Goal: Information Seeking & Learning: Find specific page/section

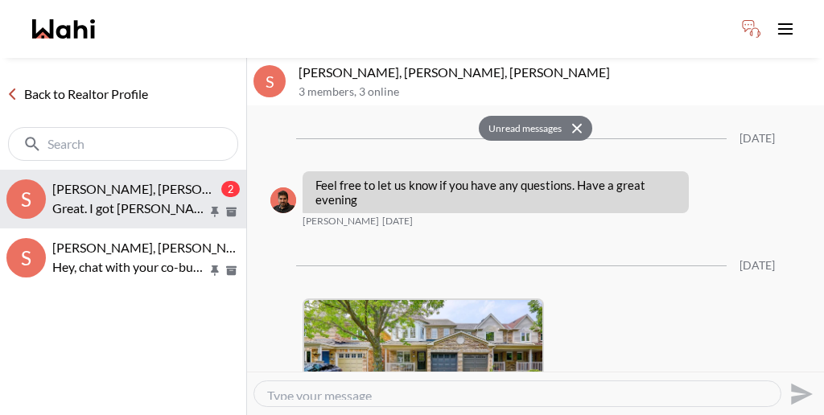
scroll to position [2578, 0]
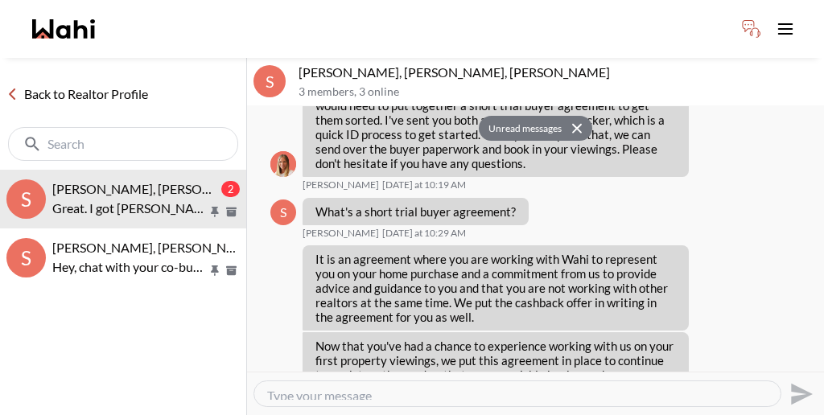
click at [68, 84] on link "Back to Realtor Profile" at bounding box center [77, 94] width 155 height 21
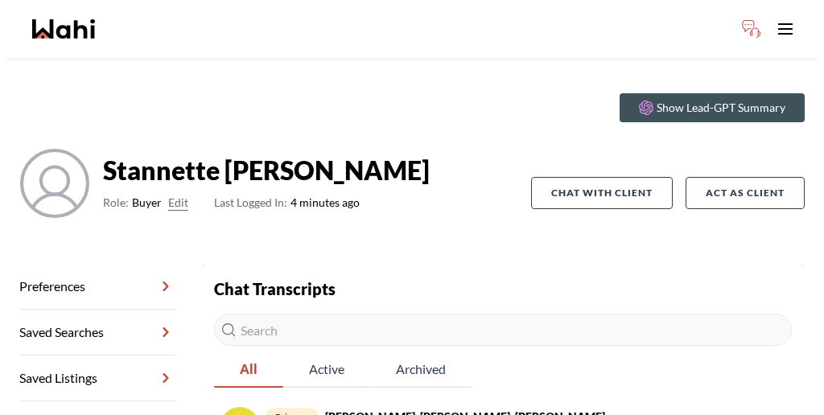
scroll to position [77, 0]
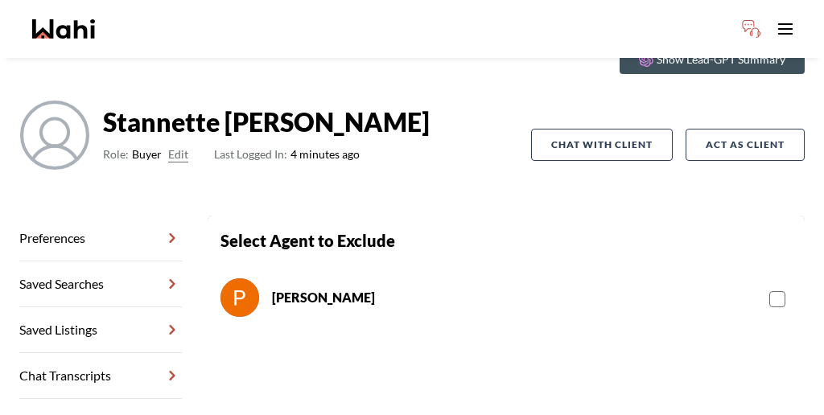
click at [770, 292] on rect at bounding box center [777, 299] width 15 height 15
click at [769, 288] on input "checkbox" at bounding box center [769, 293] width 0 height 10
click at [104, 353] on link "Chat Transcripts" at bounding box center [100, 376] width 163 height 46
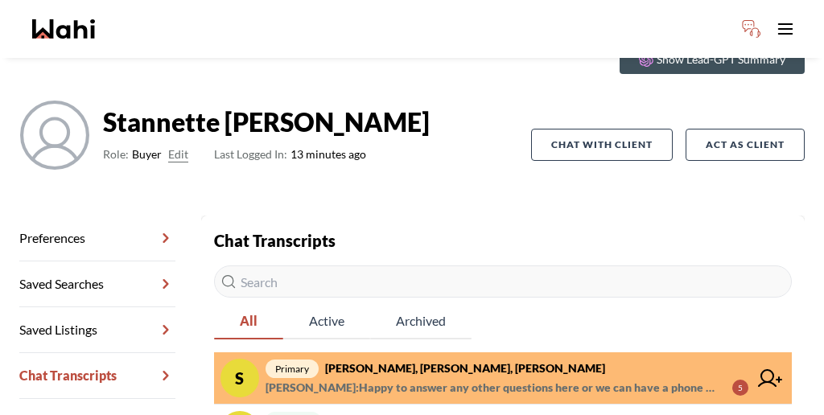
click at [404, 378] on span "[PERSON_NAME] : Happy to answer any other questions here or we can have a phone…" at bounding box center [493, 387] width 454 height 19
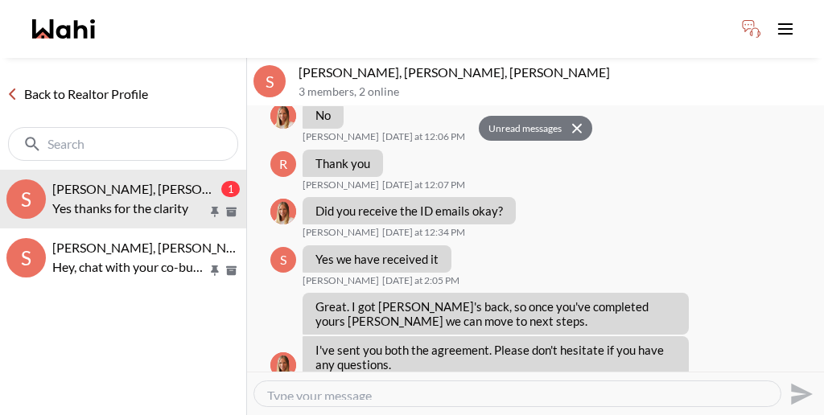
scroll to position [1025, 0]
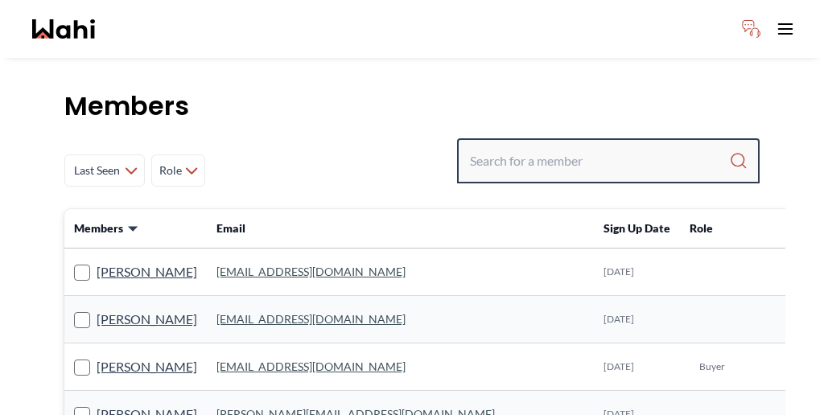
click at [598, 146] on input "Search input" at bounding box center [599, 160] width 259 height 29
paste input "David"
type input "David"
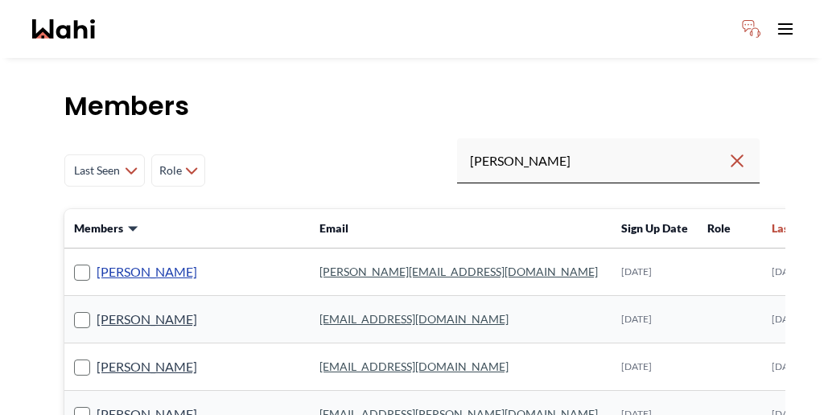
click at [109, 262] on link "David Egan" at bounding box center [147, 272] width 101 height 21
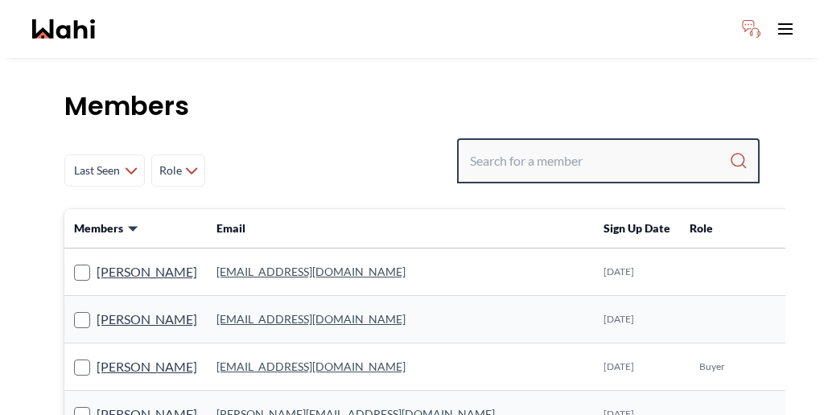
click at [631, 146] on input "Search input" at bounding box center [599, 160] width 259 height 29
paste input "David"
type input "David"
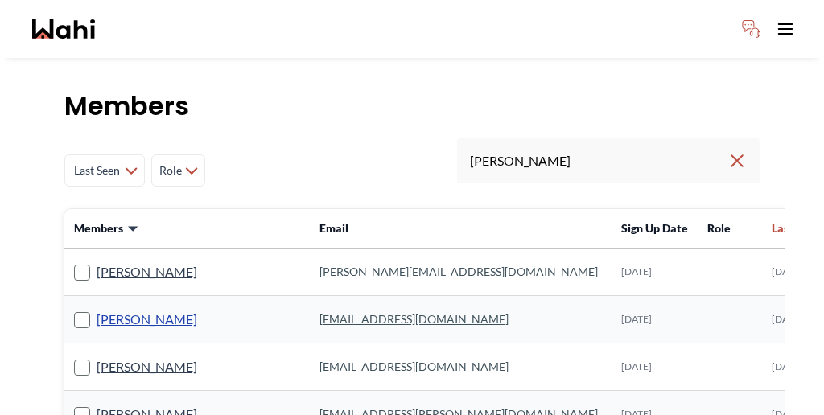
click at [117, 309] on link "David Mills" at bounding box center [147, 319] width 101 height 21
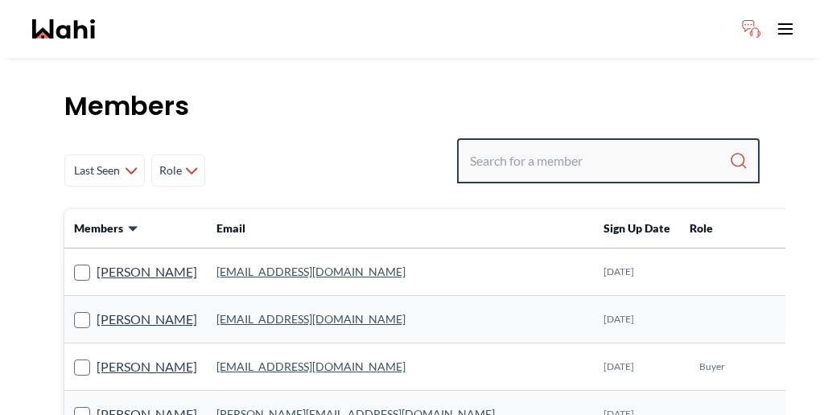
click at [632, 146] on input "Search input" at bounding box center [599, 160] width 259 height 29
paste input "David"
type input "David"
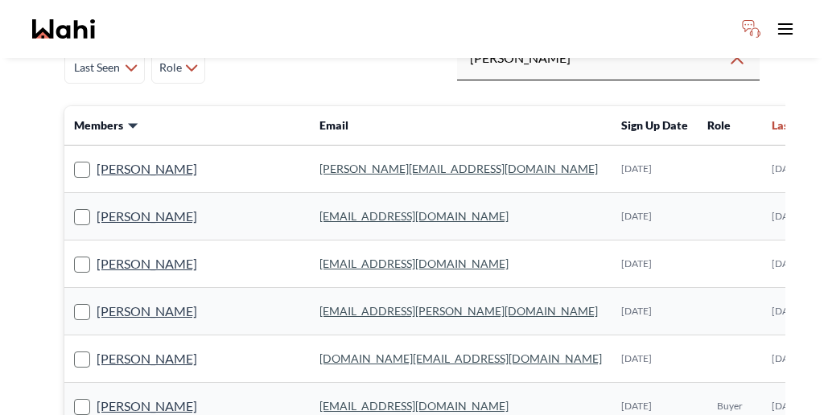
scroll to position [105, 0]
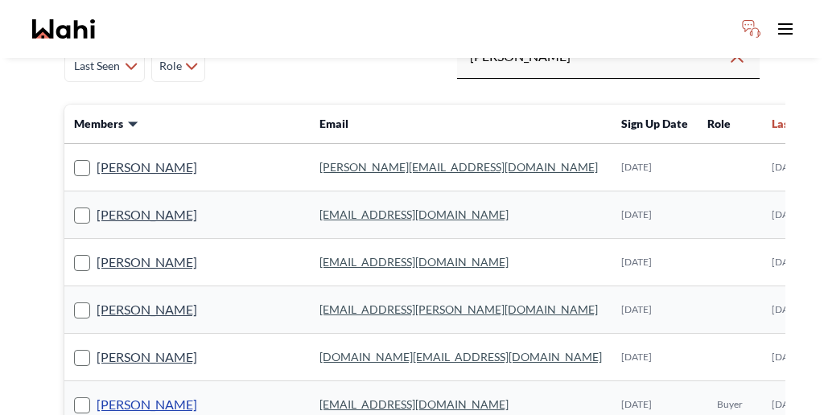
click at [115, 394] on link "David Rodriguez" at bounding box center [147, 404] width 101 height 21
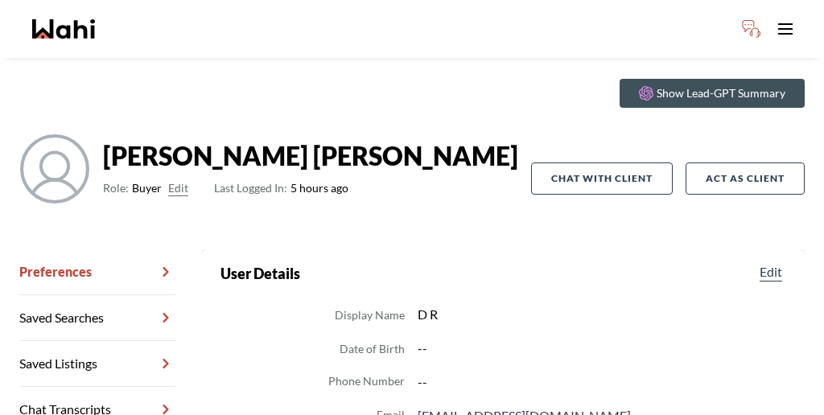
click at [115, 387] on link "Chat Transcripts" at bounding box center [97, 410] width 156 height 46
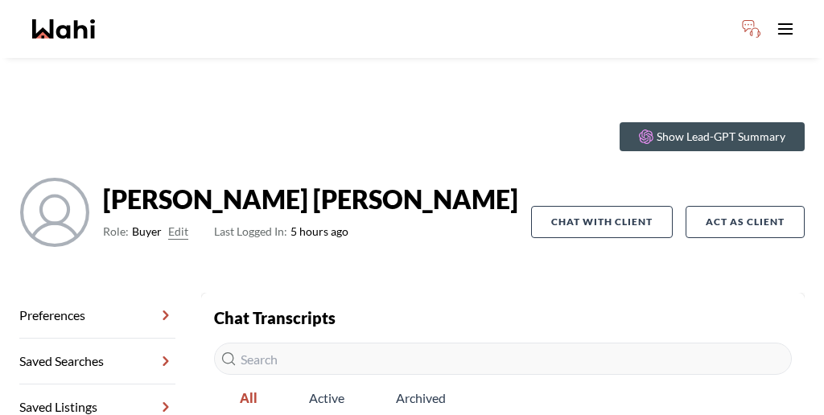
scroll to position [43, 0]
